Goal: Information Seeking & Learning: Learn about a topic

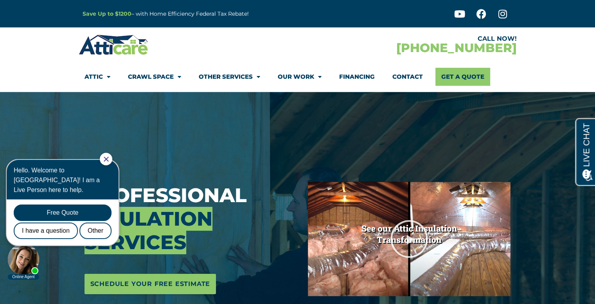
click at [133, 44] on img at bounding box center [114, 44] width 70 height 23
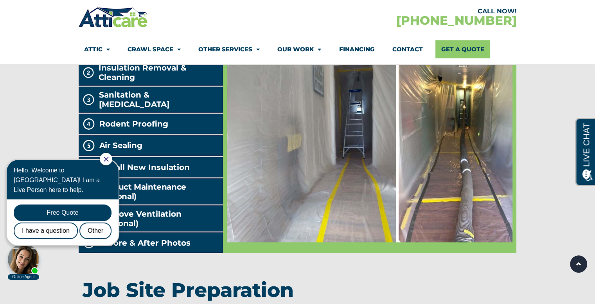
scroll to position [1291, 0]
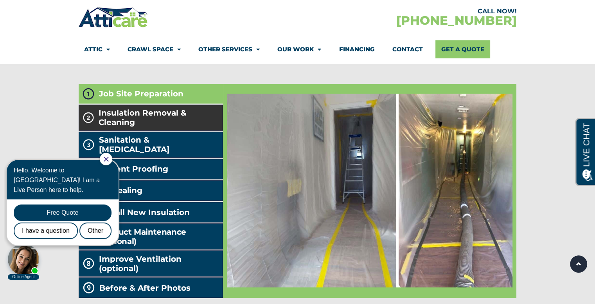
click at [122, 127] on span "Insulation Removal & Cleaning" at bounding box center [159, 117] width 121 height 19
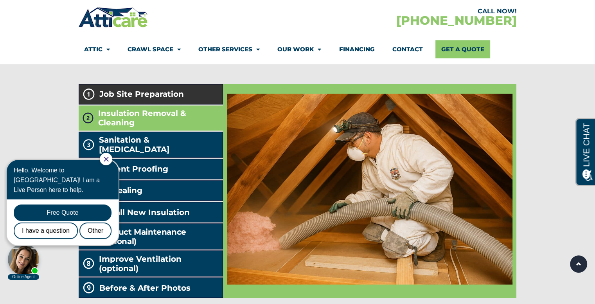
click at [122, 99] on span "Job Site Preparation" at bounding box center [141, 93] width 85 height 9
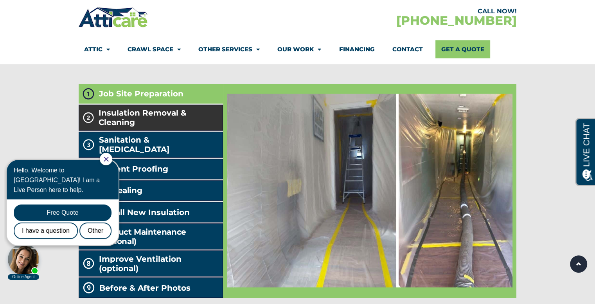
click at [130, 127] on span "Insulation Removal & Cleaning" at bounding box center [159, 117] width 121 height 19
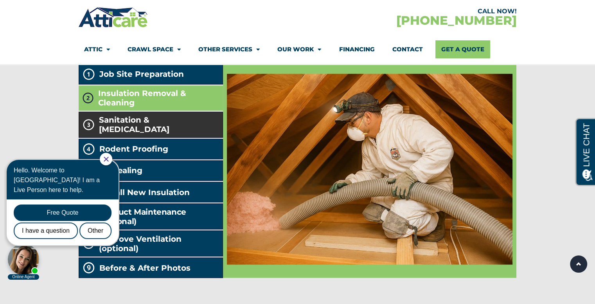
scroll to position [1330, 0]
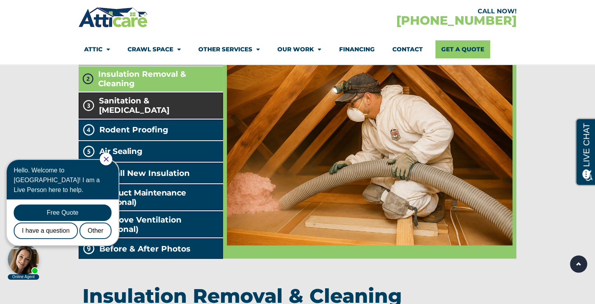
click at [139, 115] on span "Sanitation & [MEDICAL_DATA]" at bounding box center [159, 105] width 121 height 19
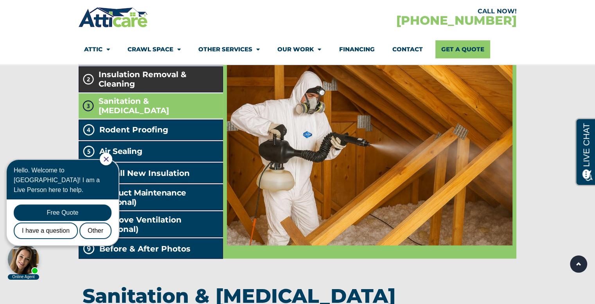
click at [139, 88] on span "Insulation Removal & Cleaning" at bounding box center [159, 79] width 121 height 19
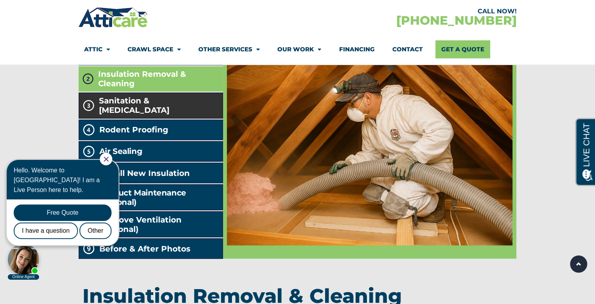
click at [147, 115] on span "Sanitation & [MEDICAL_DATA]" at bounding box center [159, 105] width 121 height 19
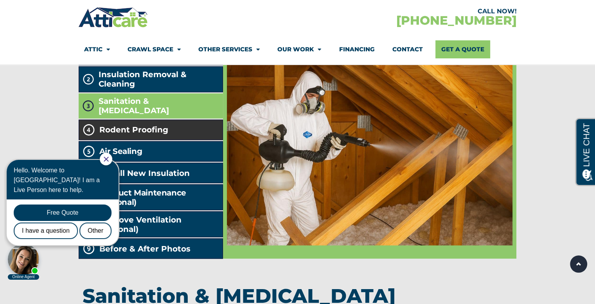
click at [148, 134] on span "Rodent Proofing" at bounding box center [133, 129] width 69 height 9
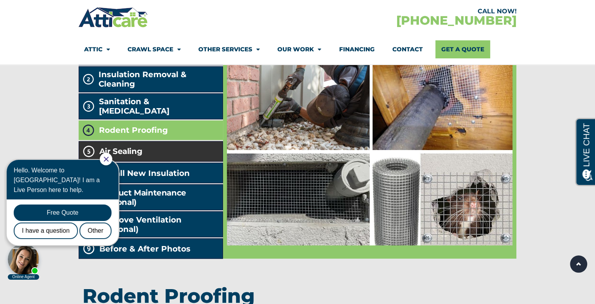
click at [152, 161] on li "Air Sealing" at bounding box center [151, 151] width 145 height 20
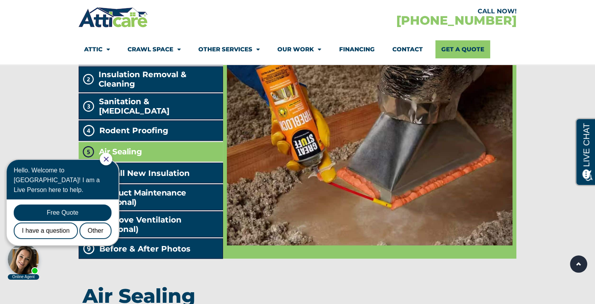
click at [109, 158] on icon "Close Chat" at bounding box center [106, 159] width 5 height 5
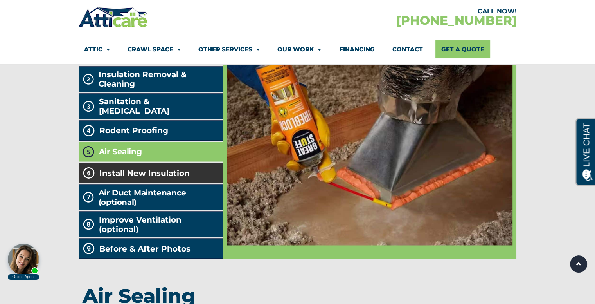
click at [166, 177] on span "Install New Insulation" at bounding box center [144, 172] width 90 height 9
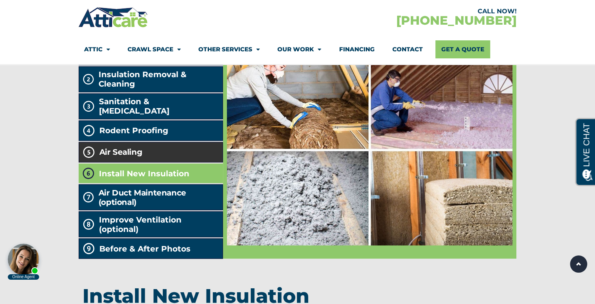
click at [153, 162] on li "Air Sealing" at bounding box center [151, 152] width 145 height 20
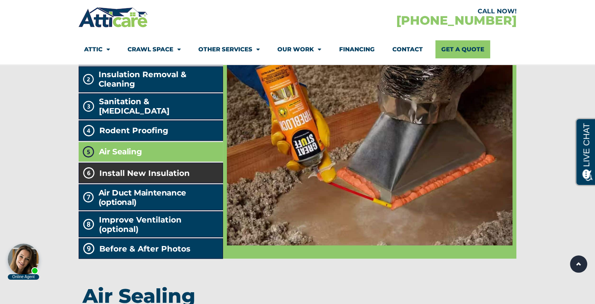
click at [158, 177] on span "Install New Insulation" at bounding box center [144, 172] width 90 height 9
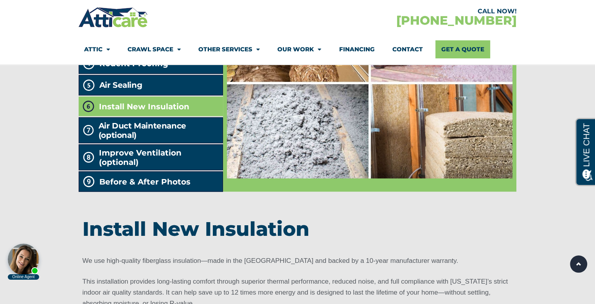
scroll to position [1409, 0]
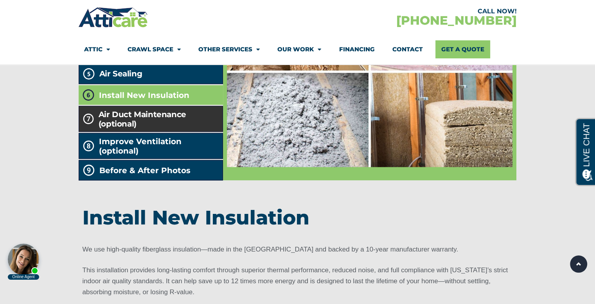
click at [142, 128] on h2 "Air Duct Maintenance (optional)" at bounding box center [159, 118] width 121 height 19
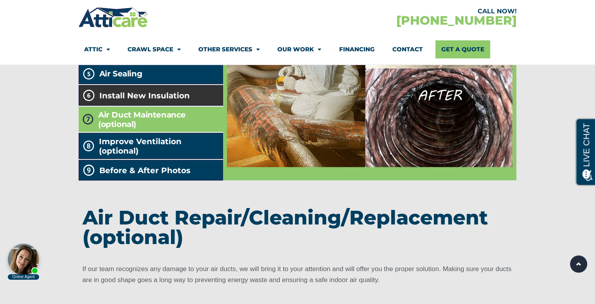
click at [130, 100] on span "Install New Insulation" at bounding box center [144, 94] width 90 height 9
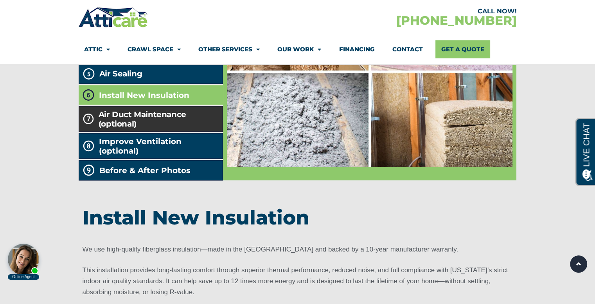
click at [128, 128] on h2 "Air Duct Maintenance (optional)" at bounding box center [159, 118] width 121 height 19
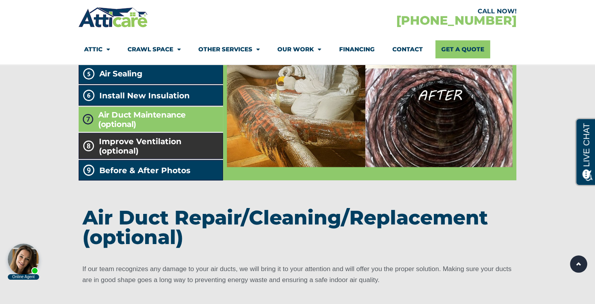
click at [136, 155] on span "Improve Ventilation (optional)" at bounding box center [159, 145] width 121 height 19
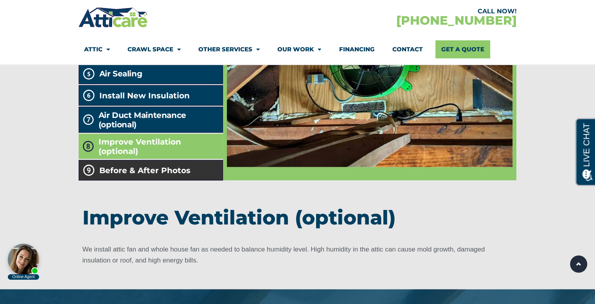
click at [140, 175] on span "Before & After Photos" at bounding box center [144, 169] width 91 height 9
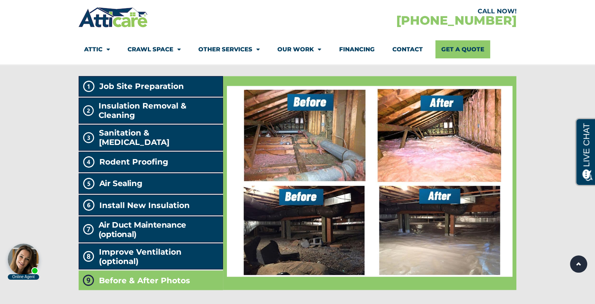
scroll to position [1291, 0]
